Goal: Transaction & Acquisition: Purchase product/service

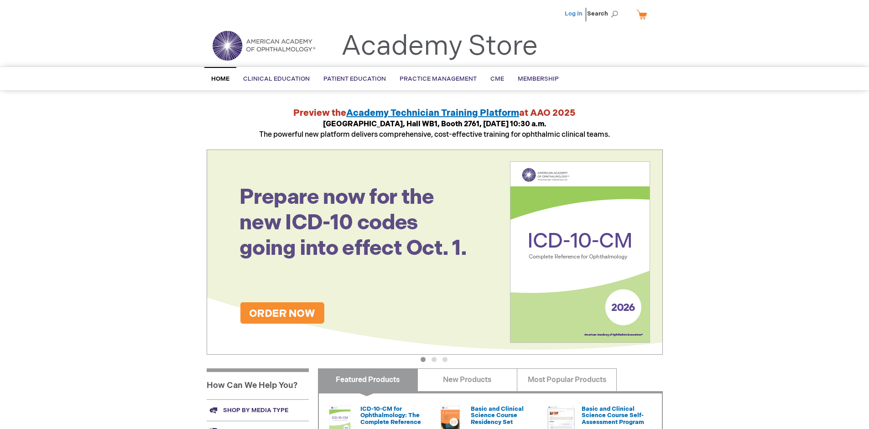
click at [574, 14] on link "Log In" at bounding box center [574, 13] width 18 height 7
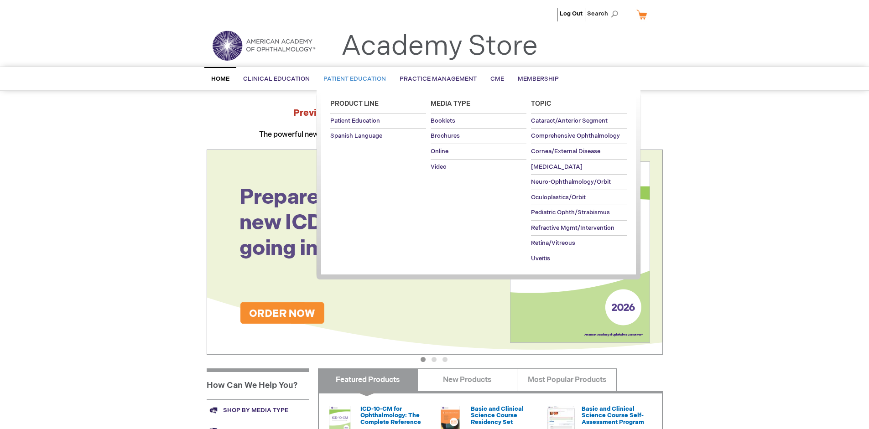
click at [352, 79] on span "Patient Education" at bounding box center [354, 78] width 62 height 7
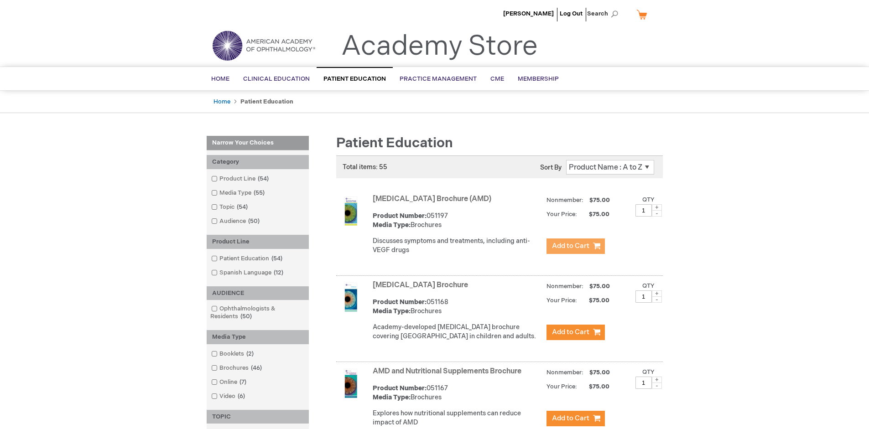
click at [575, 246] on span "Add to Cart" at bounding box center [570, 246] width 37 height 9
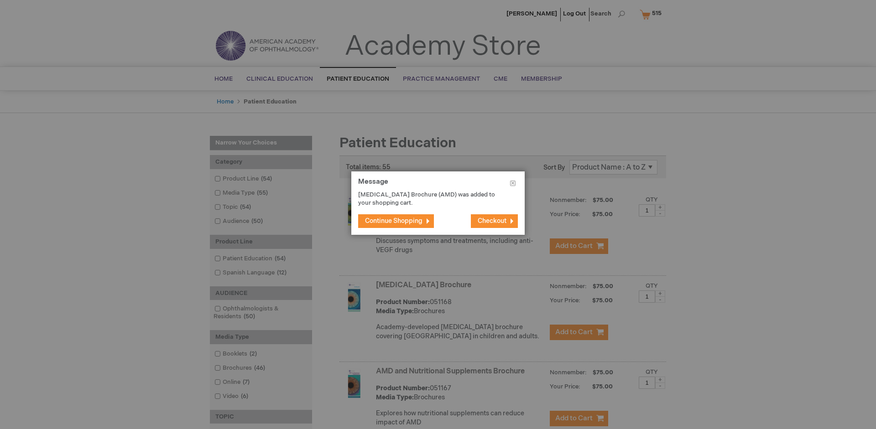
click at [394, 221] on span "Continue Shopping" at bounding box center [393, 221] width 57 height 8
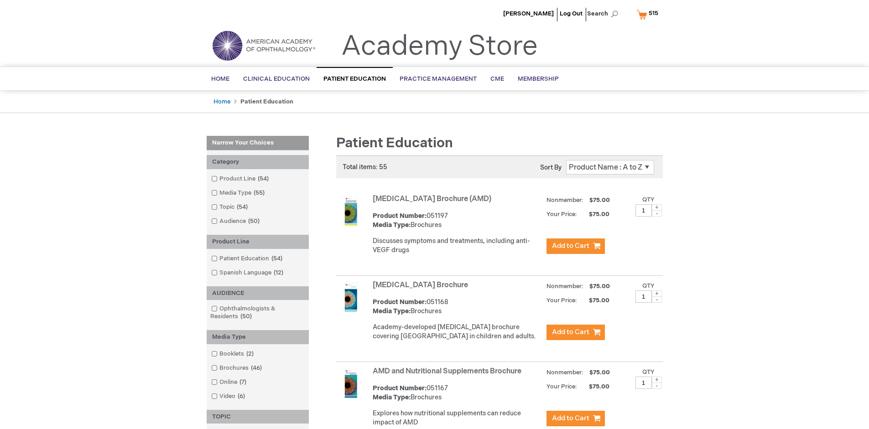
click at [449, 376] on link "AMD and Nutritional Supplements Brochure" at bounding box center [447, 371] width 149 height 9
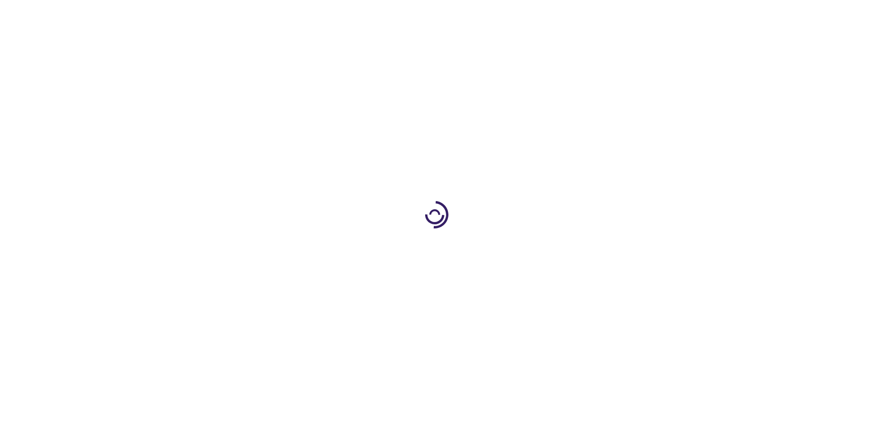
type input "1"
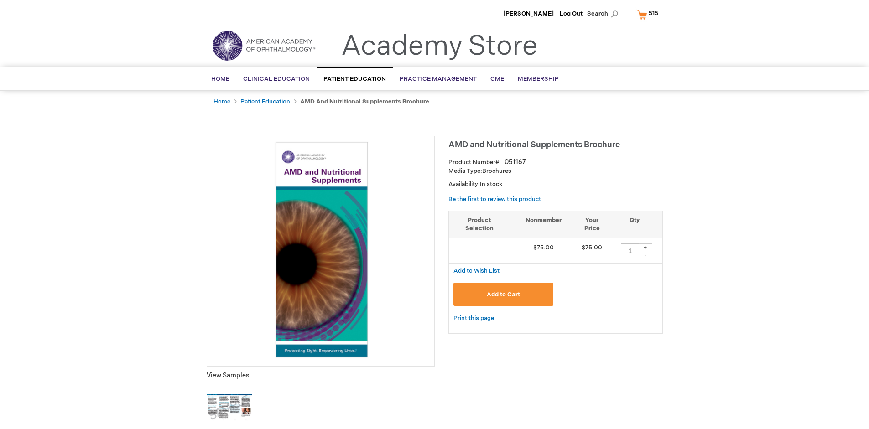
click at [503, 294] on span "Add to Cart" at bounding box center [503, 294] width 33 height 7
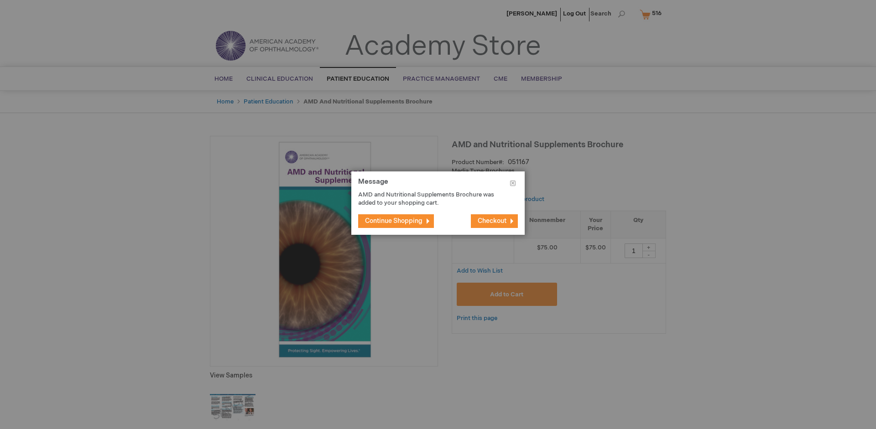
click at [394, 221] on span "Continue Shopping" at bounding box center [393, 221] width 57 height 8
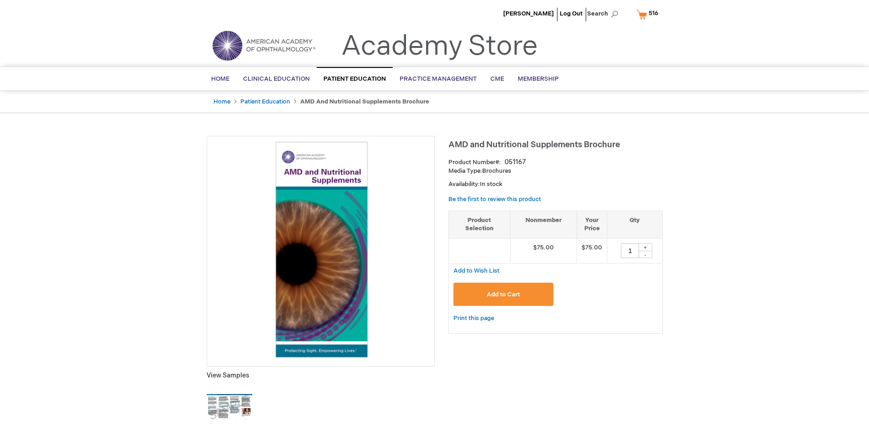
click at [649, 14] on span "516" at bounding box center [654, 13] width 10 height 7
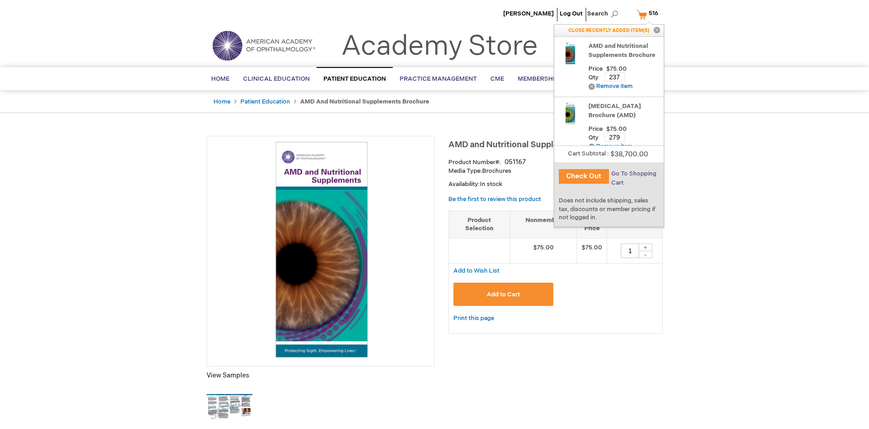
click at [633, 174] on span "Go To Shopping Cart" at bounding box center [633, 178] width 45 height 16
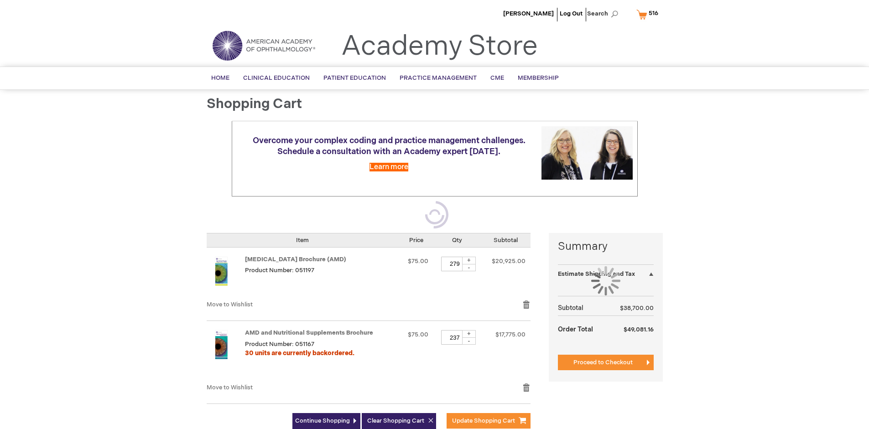
select select "US"
select select "41"
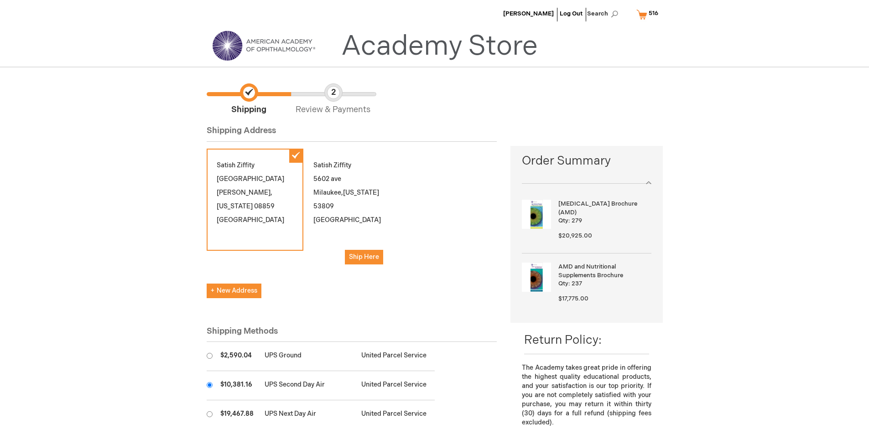
click at [209, 385] on input "radio" at bounding box center [210, 385] width 6 height 6
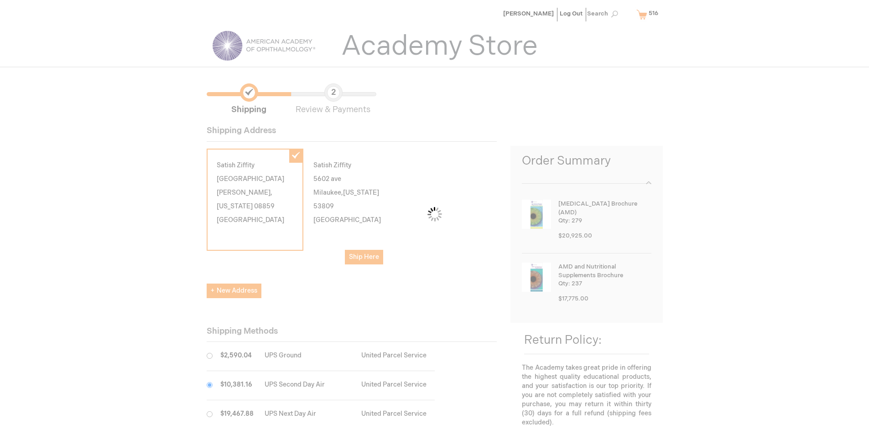
scroll to position [46, 0]
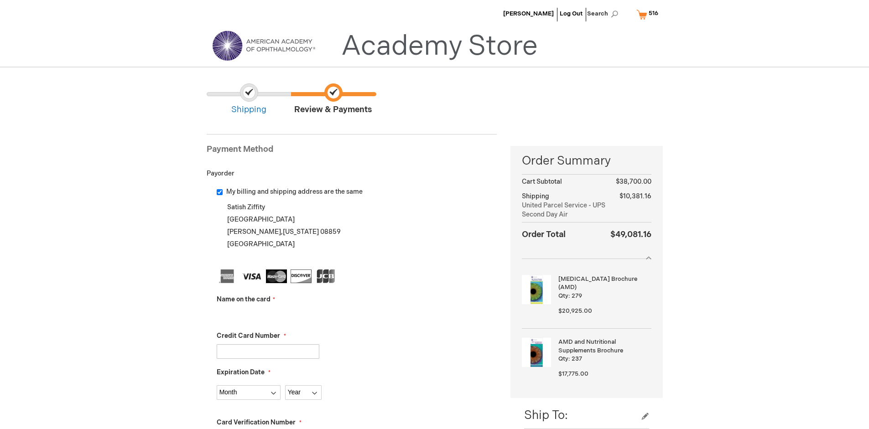
click at [268, 315] on input "Name on the card" at bounding box center [268, 315] width 103 height 15
